Goal: Information Seeking & Learning: Learn about a topic

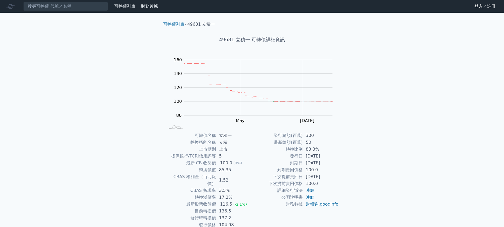
click at [74, 6] on input at bounding box center [65, 6] width 85 height 9
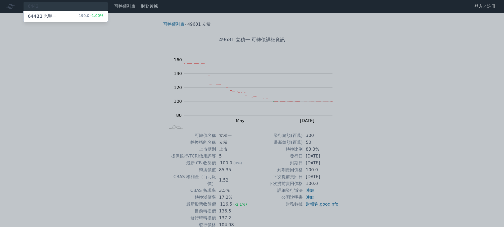
type input "6442"
click at [53, 18] on div "64421 光聖一" at bounding box center [42, 16] width 29 height 6
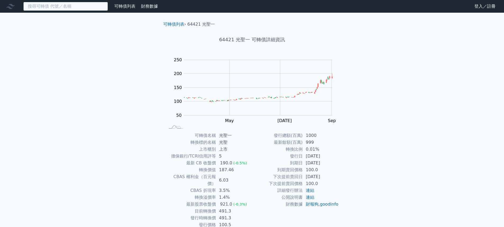
click at [42, 4] on input at bounding box center [65, 6] width 85 height 9
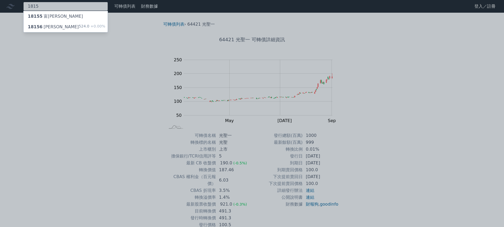
type input "1815"
click at [49, 26] on div "18156 富喬六" at bounding box center [53, 27] width 51 height 6
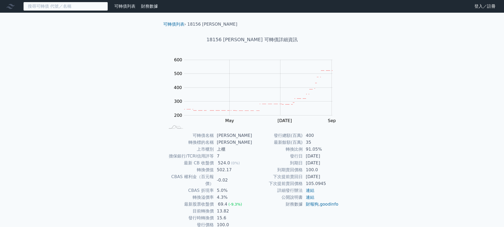
click at [55, 7] on input at bounding box center [65, 6] width 85 height 9
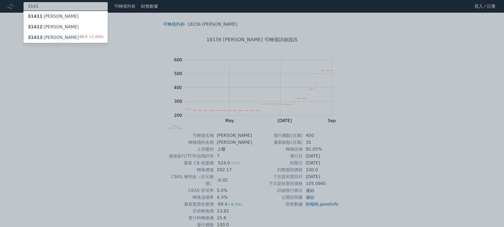
type input "3141"
click at [71, 39] on div "31413 晶宏三 98.0 +1.00%" at bounding box center [66, 37] width 84 height 11
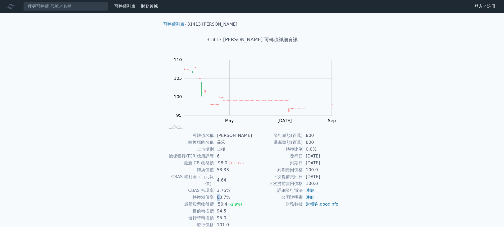
drag, startPoint x: 220, startPoint y: 191, endPoint x: 230, endPoint y: 191, distance: 10.3
click at [225, 194] on td "83.7%" at bounding box center [233, 197] width 38 height 7
click at [232, 194] on td "83.7%" at bounding box center [233, 197] width 38 height 7
click at [150, 187] on div "可轉債列表 財務數據 可轉債列表 財務數據 登入／註冊 登入／註冊 可轉債列表 › 31413 晶宏三 31413 晶宏三 可轉債詳細資訊 Zoom Out …" at bounding box center [252, 126] width 504 height 252
drag, startPoint x: 38, startPoint y: 5, endPoint x: 43, endPoint y: 3, distance: 5.5
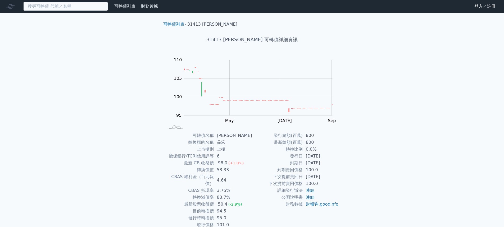
click at [38, 5] on input at bounding box center [65, 6] width 85 height 9
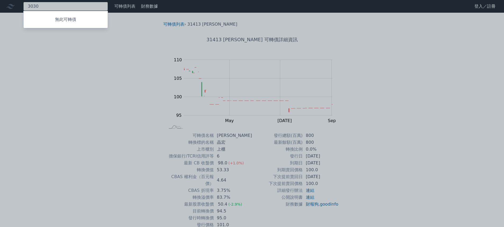
type input "3030"
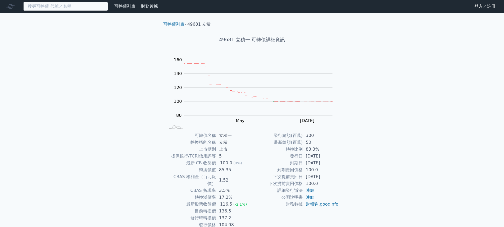
click at [46, 9] on input at bounding box center [65, 6] width 85 height 9
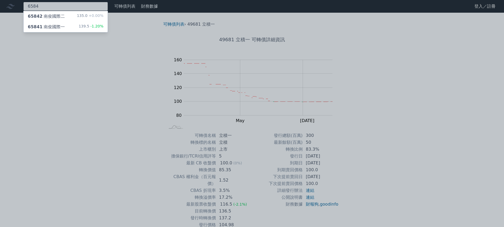
type input "6584"
click at [49, 17] on div "65842 南俊國際二" at bounding box center [46, 16] width 37 height 6
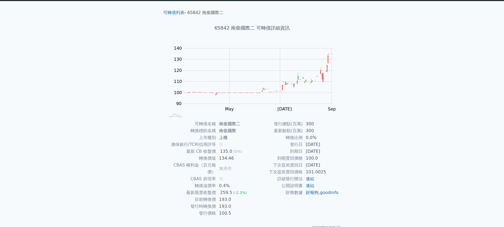
scroll to position [18, 0]
